Goal: Communication & Community: Ask a question

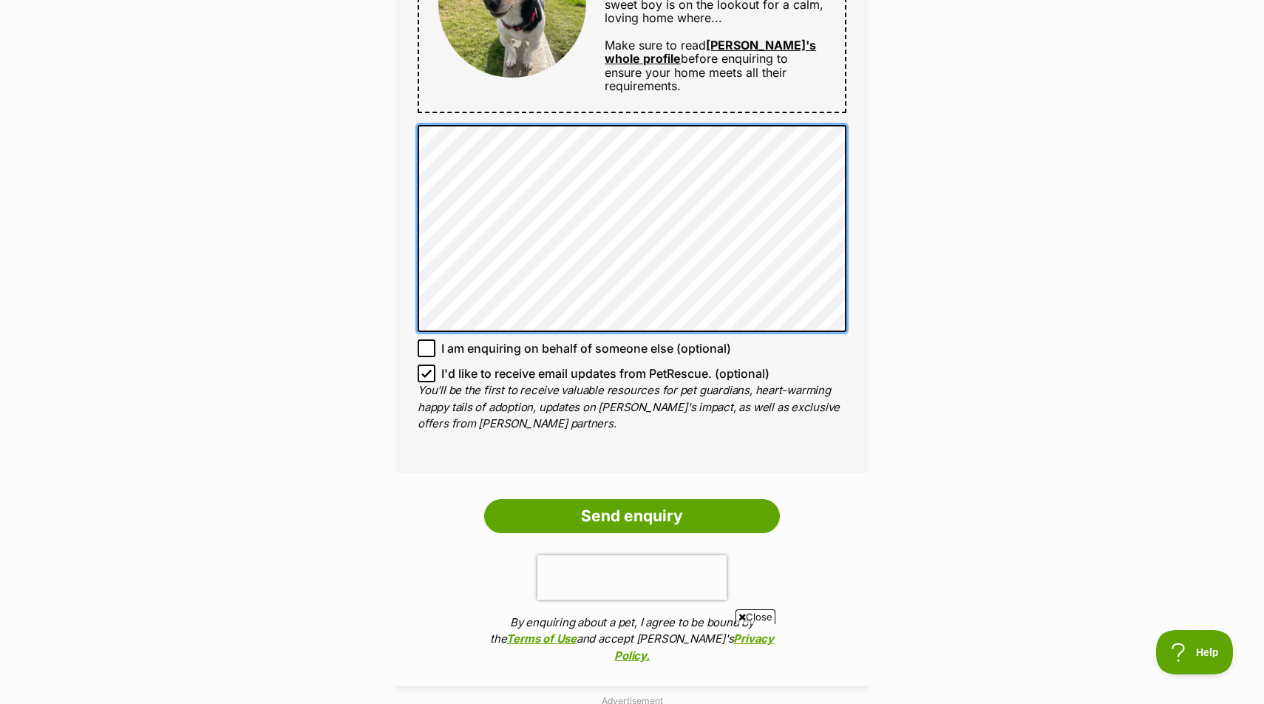
scroll to position [899, 0]
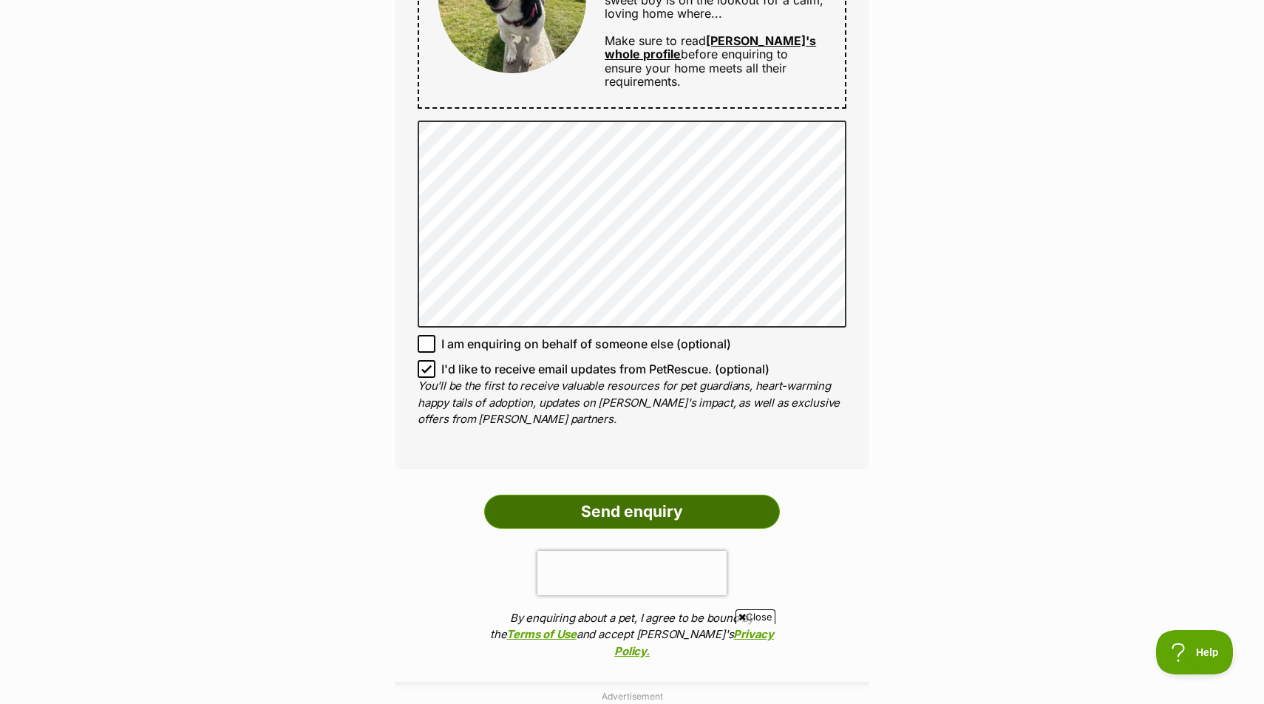
click at [655, 494] on input "Send enquiry" at bounding box center [632, 511] width 296 height 34
click at [614, 494] on input "Send enquiry" at bounding box center [632, 511] width 296 height 34
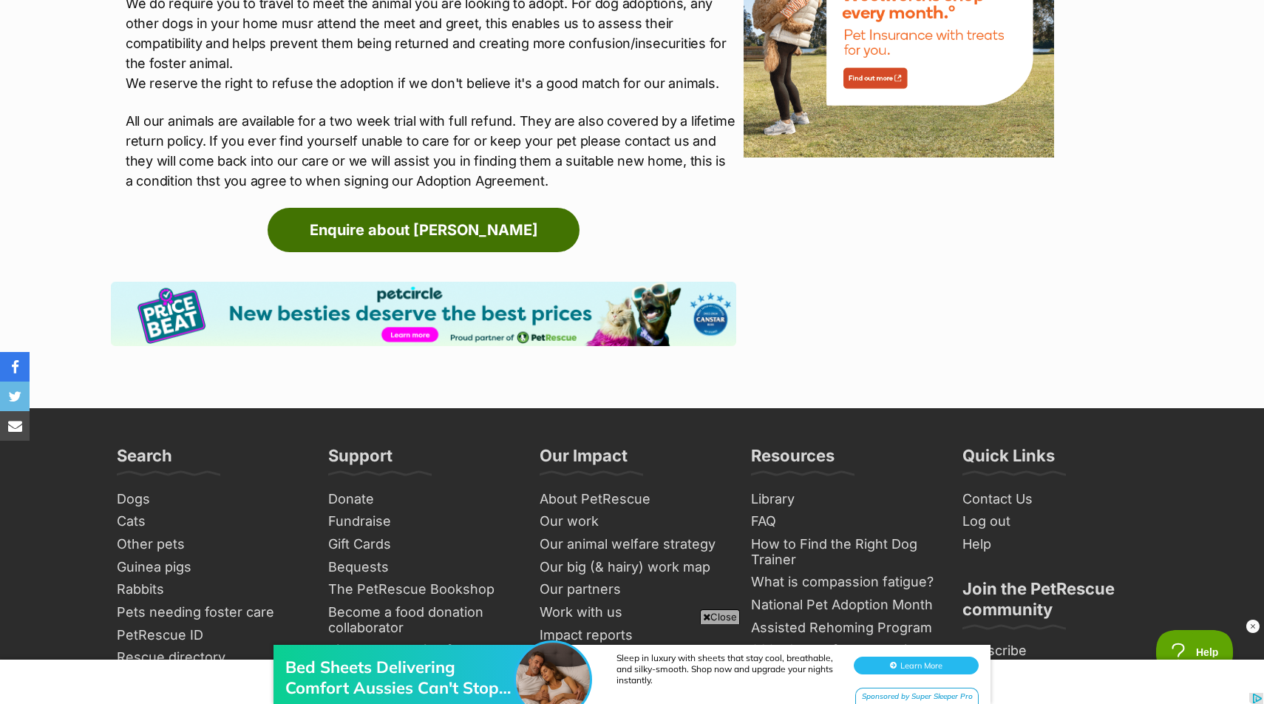
click at [513, 208] on link "Enquire about [PERSON_NAME]" at bounding box center [424, 230] width 312 height 44
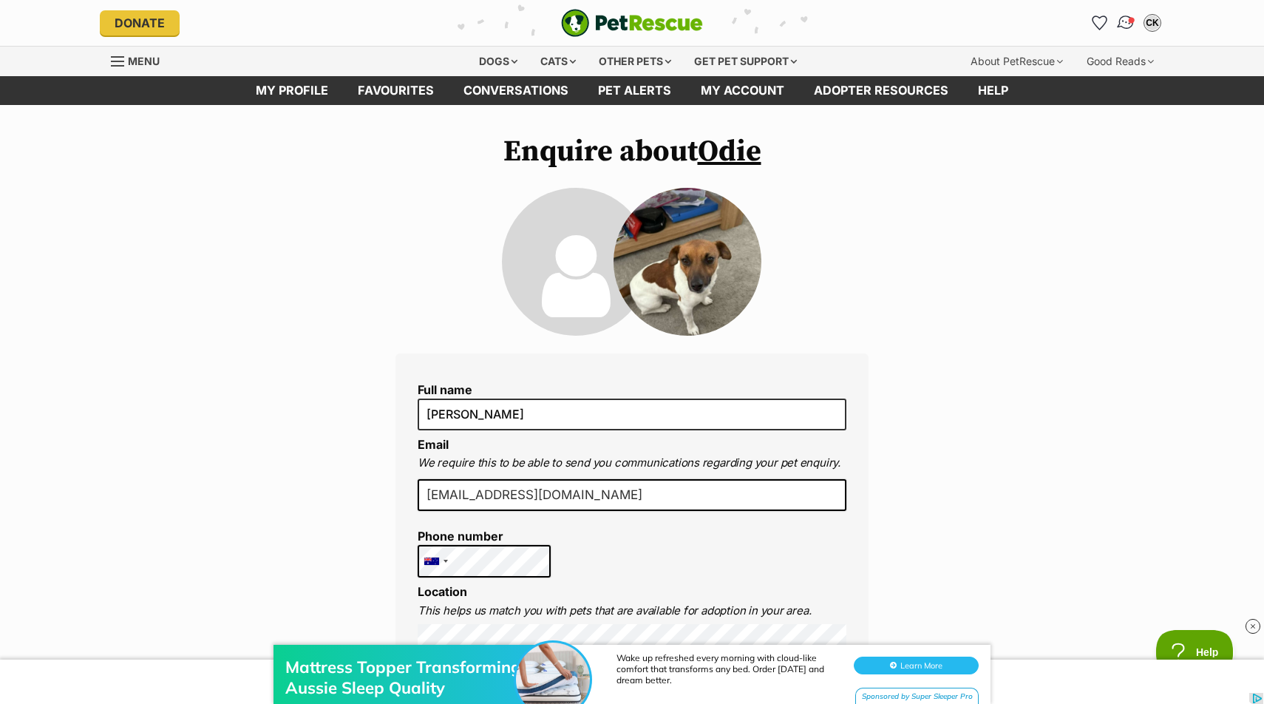
click at [1121, 29] on img "Conversations" at bounding box center [1126, 22] width 20 height 19
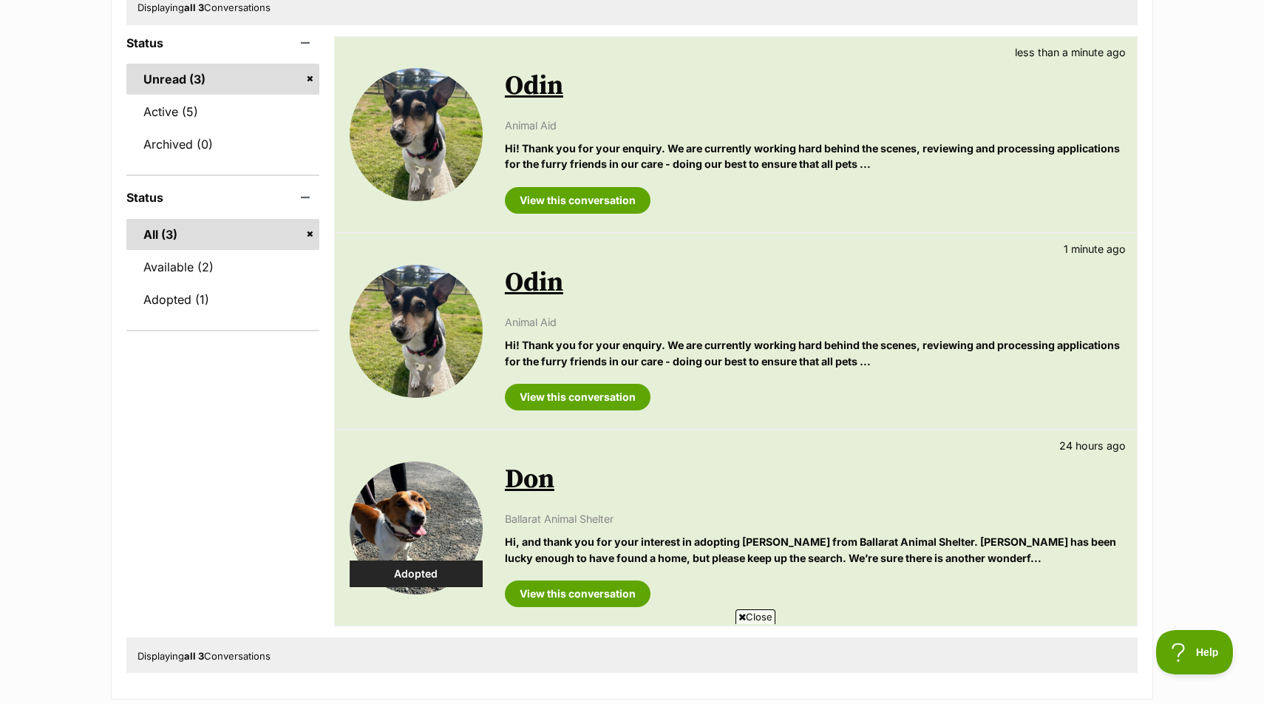
scroll to position [219, 0]
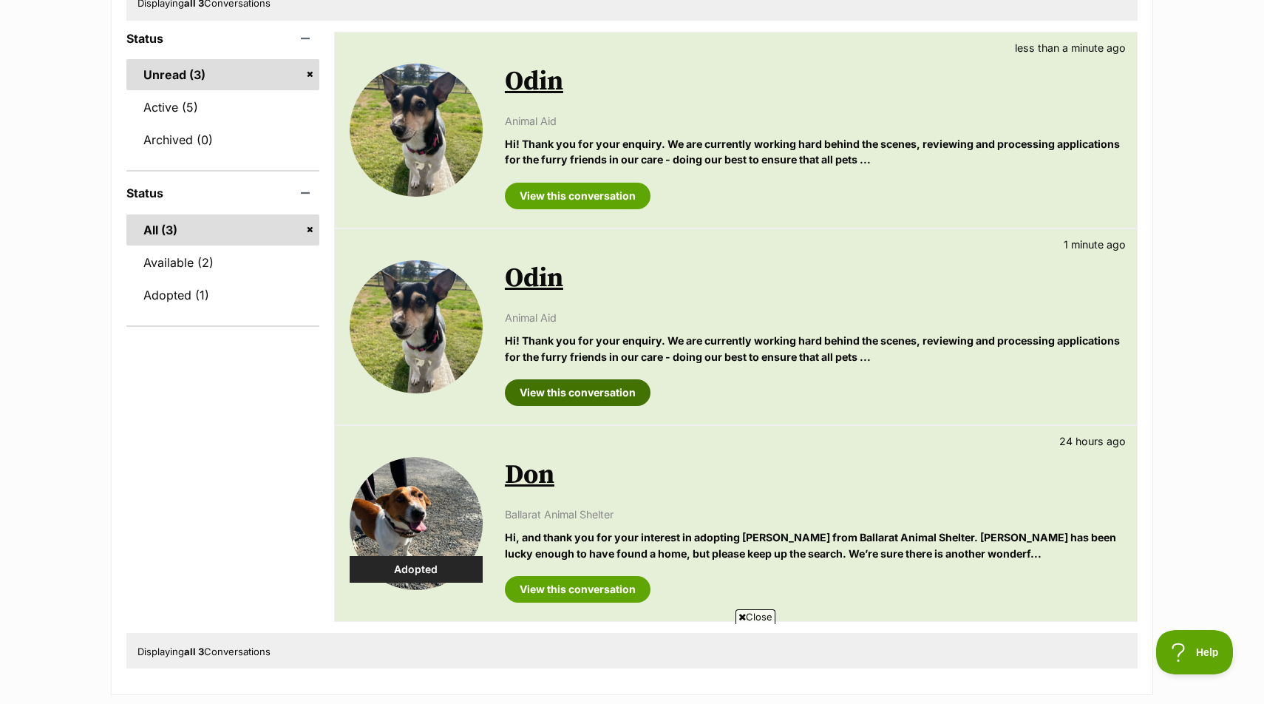
click at [625, 393] on link "View this conversation" at bounding box center [578, 392] width 146 height 27
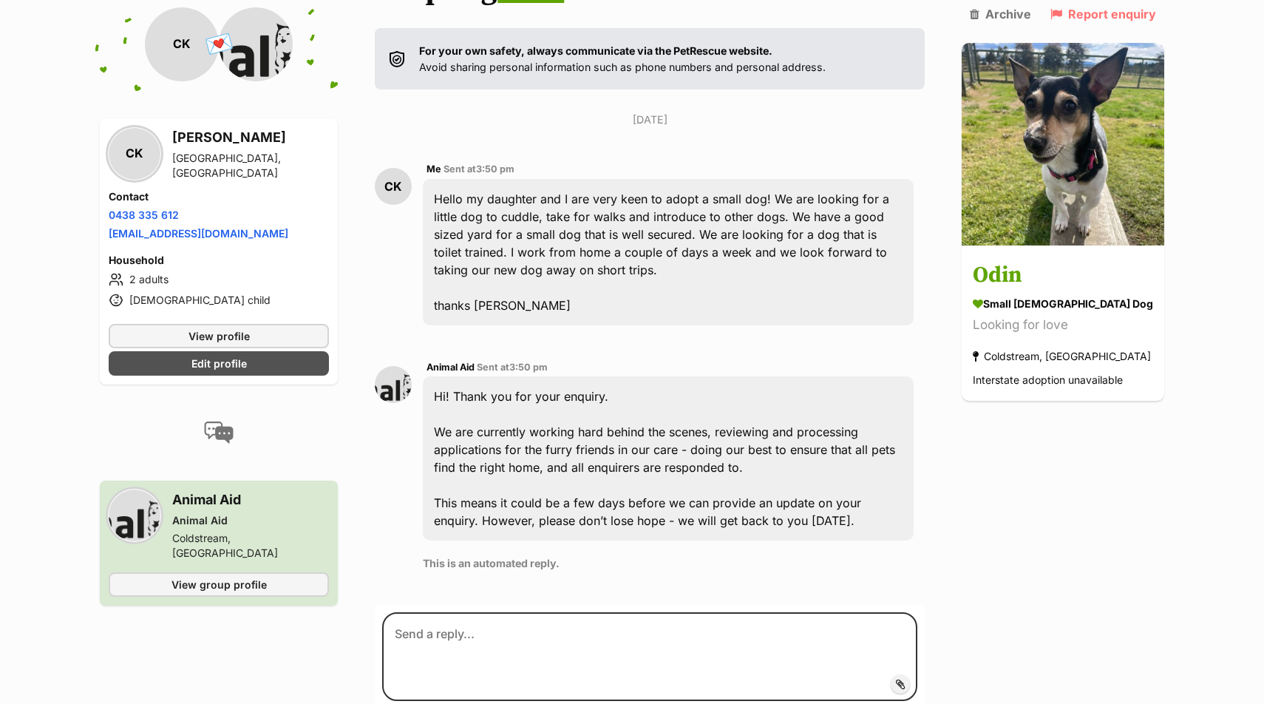
scroll to position [307, 0]
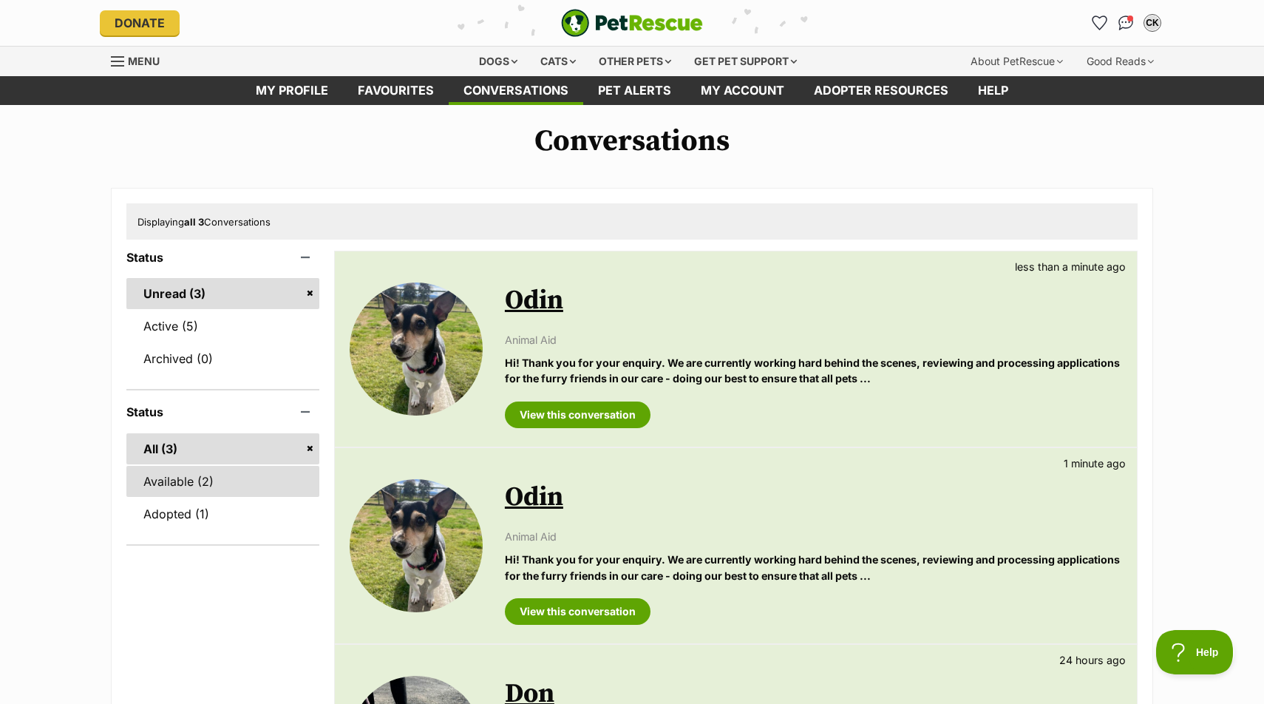
click at [234, 471] on link "Available (2)" at bounding box center [222, 481] width 193 height 31
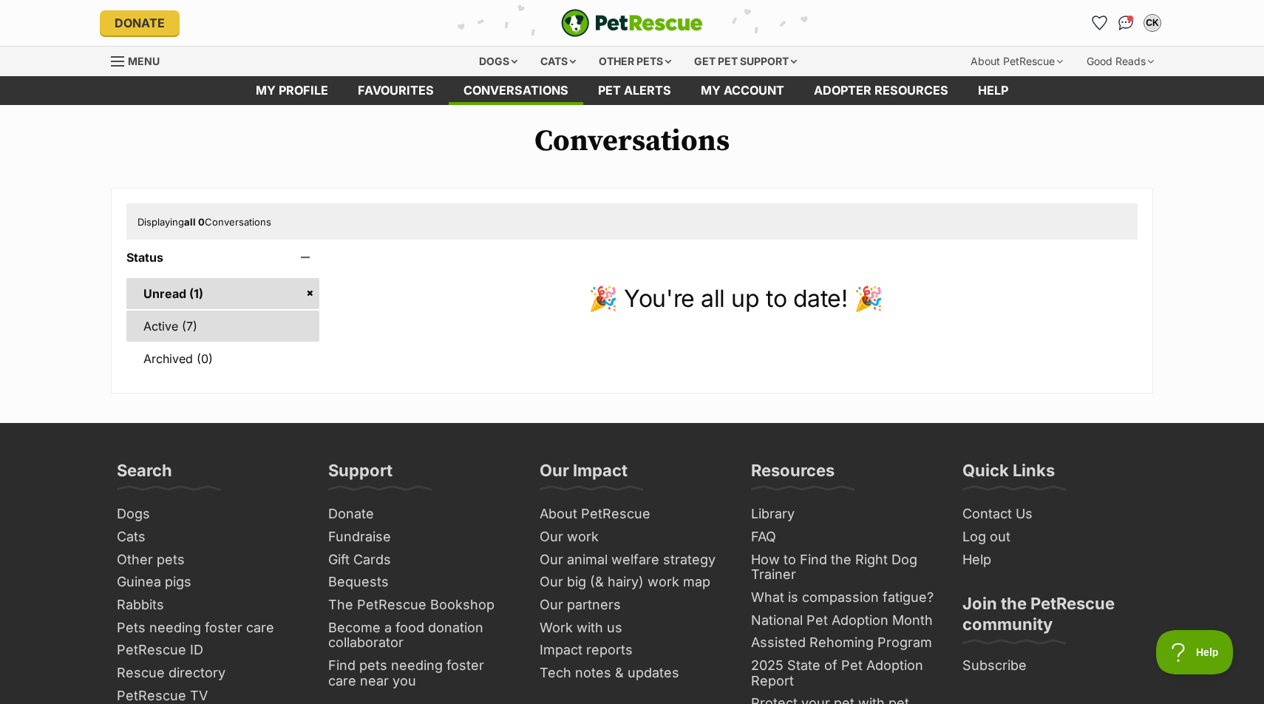
click at [193, 319] on link "Active (7)" at bounding box center [222, 325] width 193 height 31
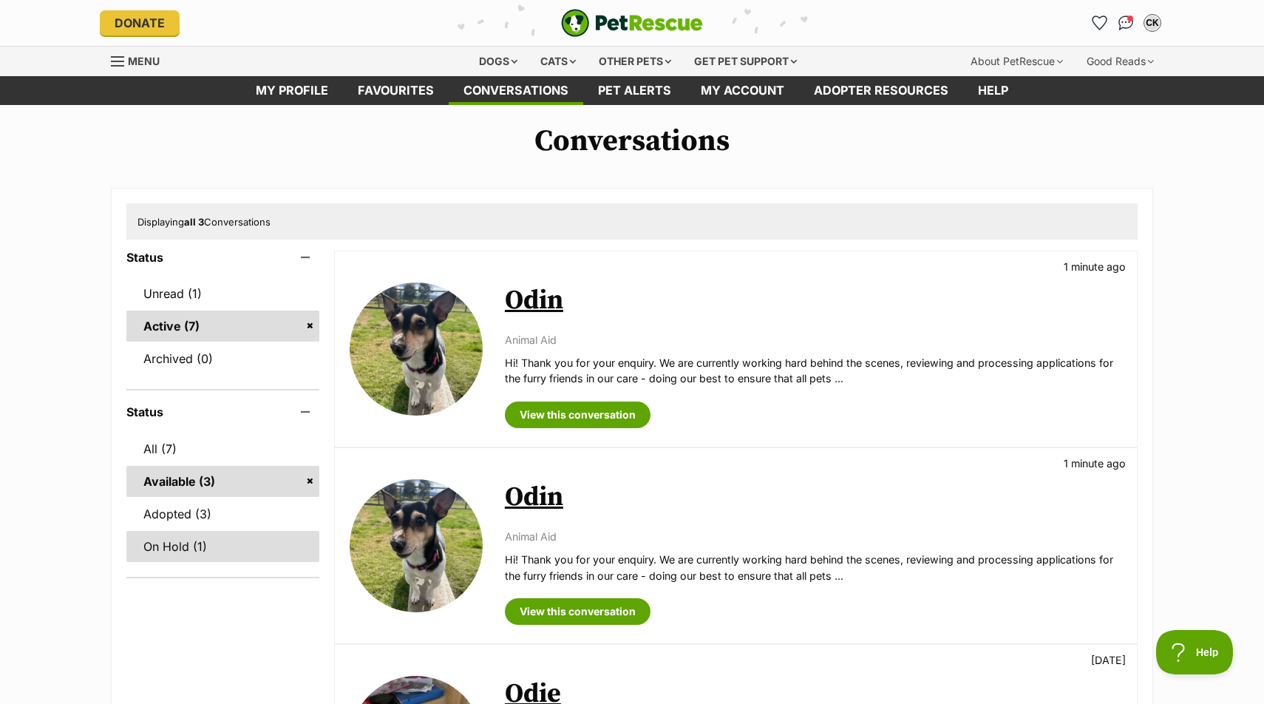
click at [239, 546] on link "On Hold (1)" at bounding box center [222, 546] width 193 height 31
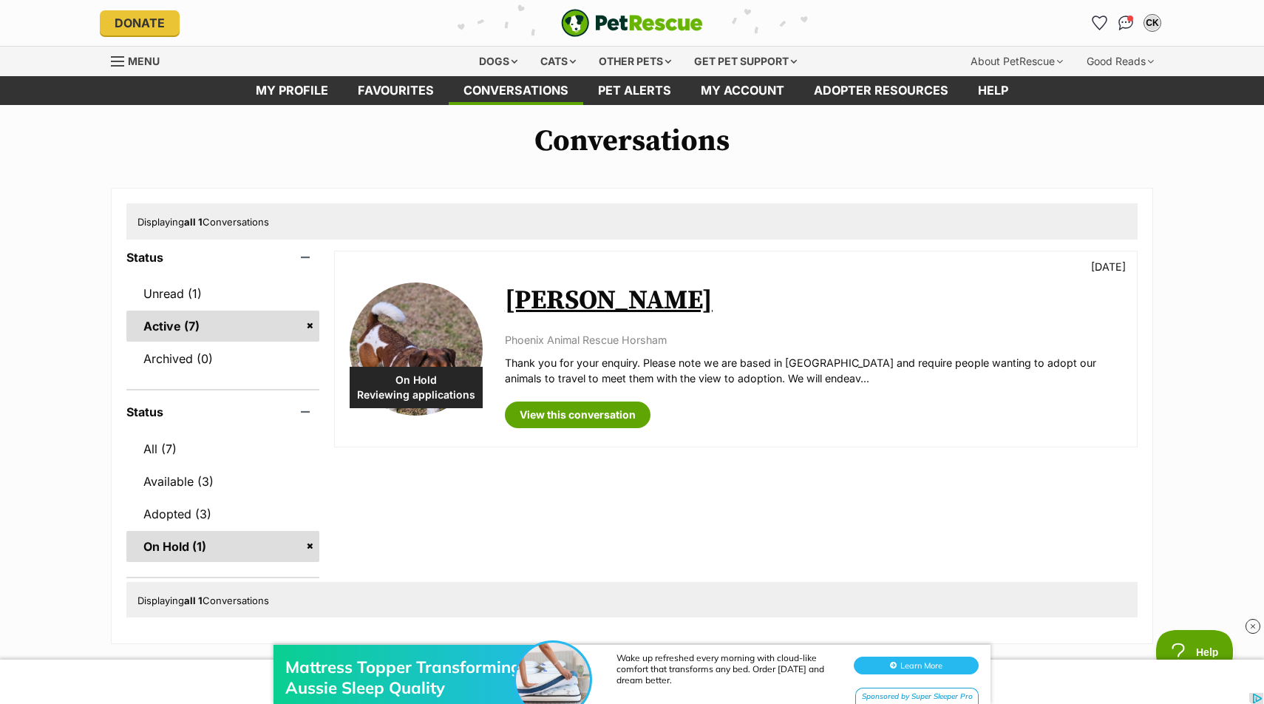
click at [442, 395] on span "Reviewing applications" at bounding box center [416, 394] width 133 height 15
click at [174, 286] on link "Unread (1)" at bounding box center [222, 293] width 193 height 31
